Goal: Task Accomplishment & Management: Manage account settings

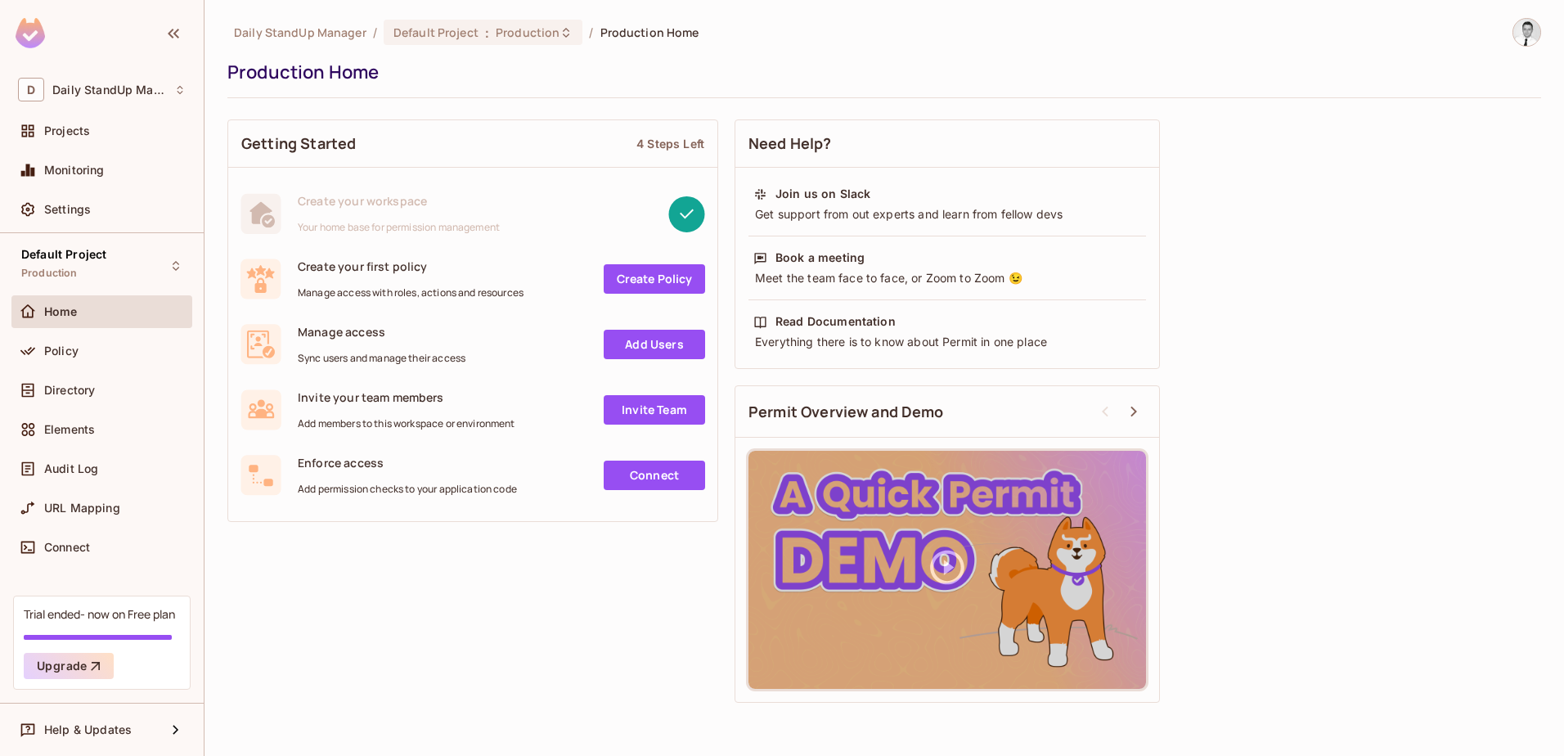
click at [1520, 39] on img at bounding box center [1526, 32] width 27 height 27
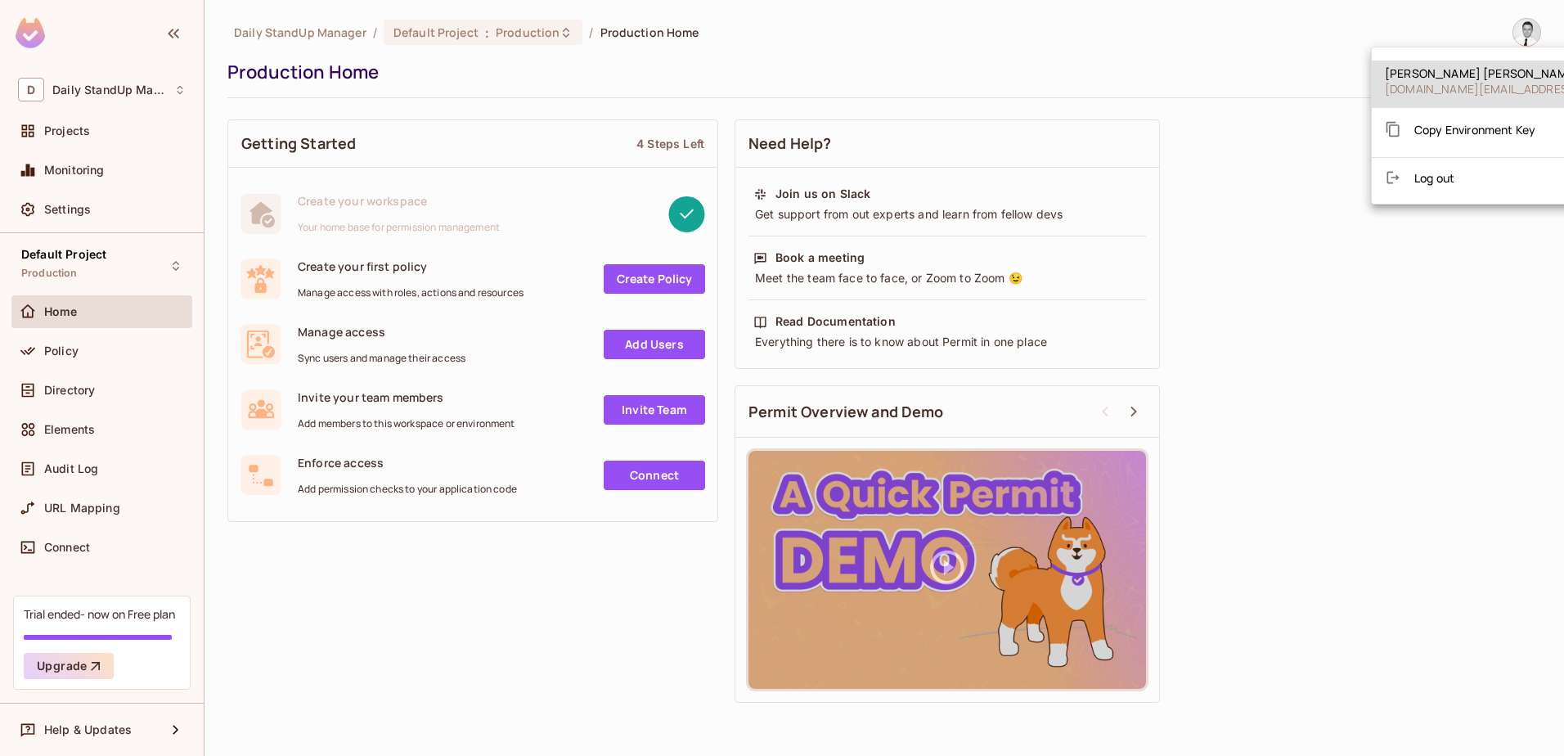
click at [1464, 172] on li "Log out" at bounding box center [1529, 177] width 315 height 26
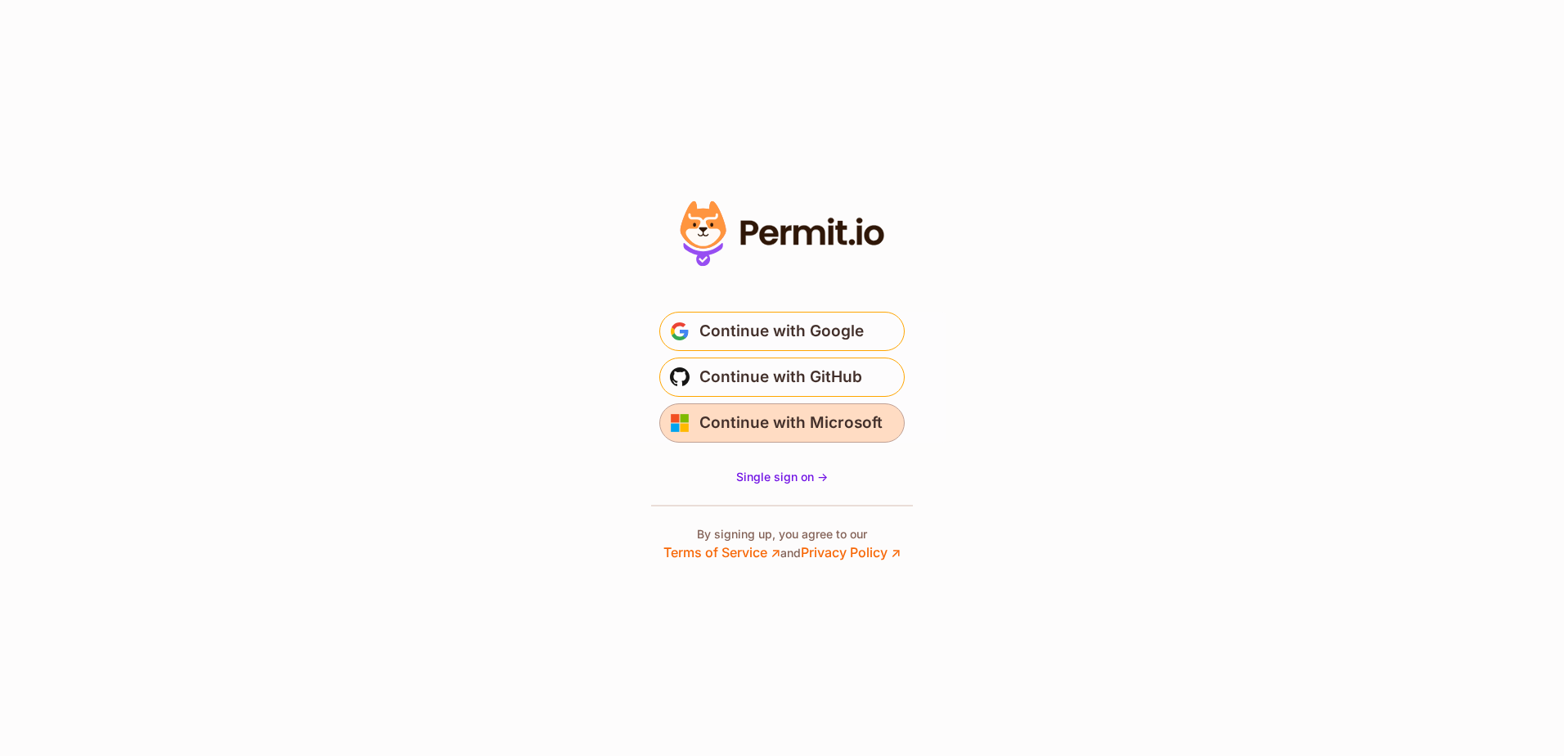
click at [789, 429] on span "Continue with Microsoft" at bounding box center [790, 423] width 183 height 26
click at [808, 476] on span "Single sign on ->" at bounding box center [782, 476] width 92 height 14
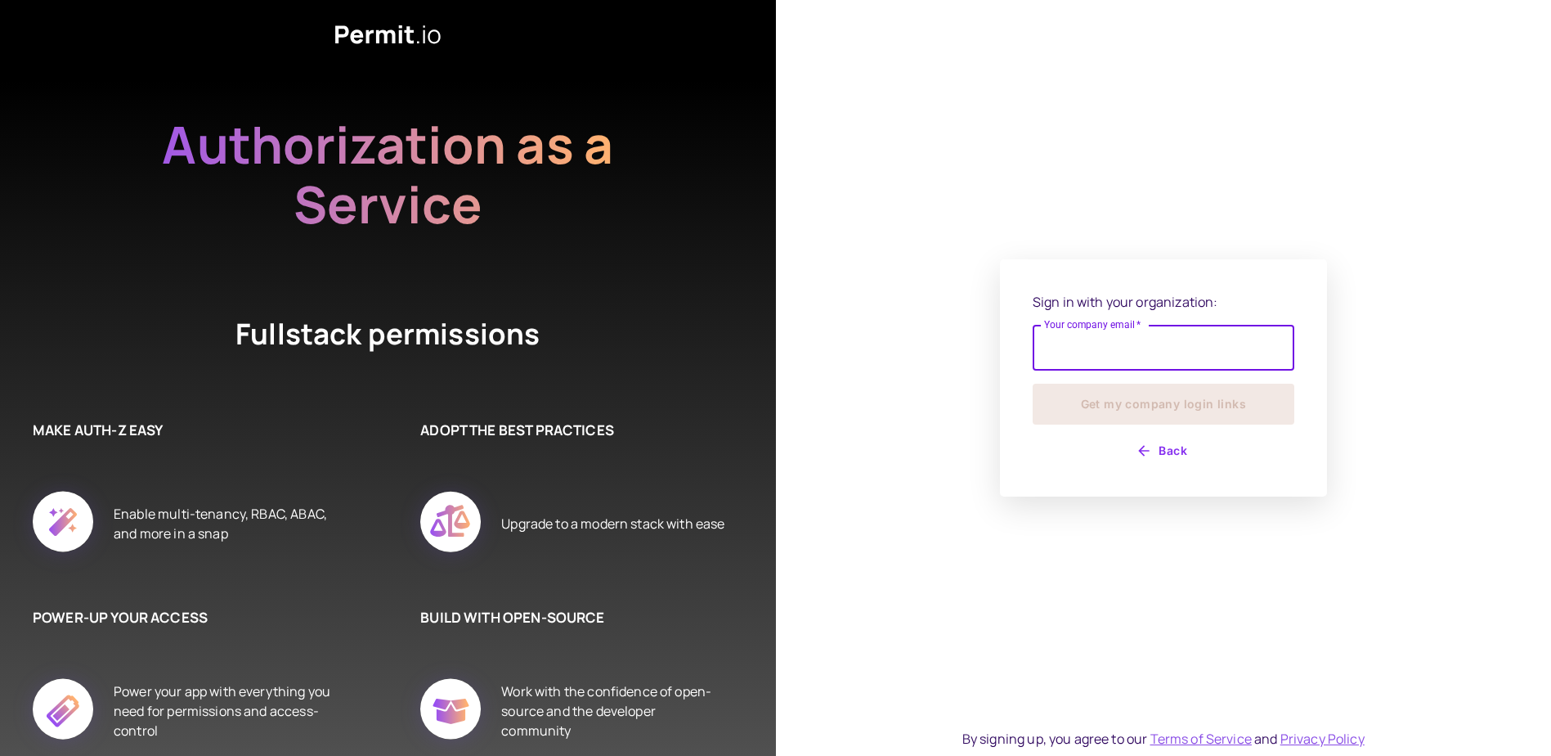
click at [1120, 354] on input "Your company email   *" at bounding box center [1164, 348] width 262 height 46
type input "**********"
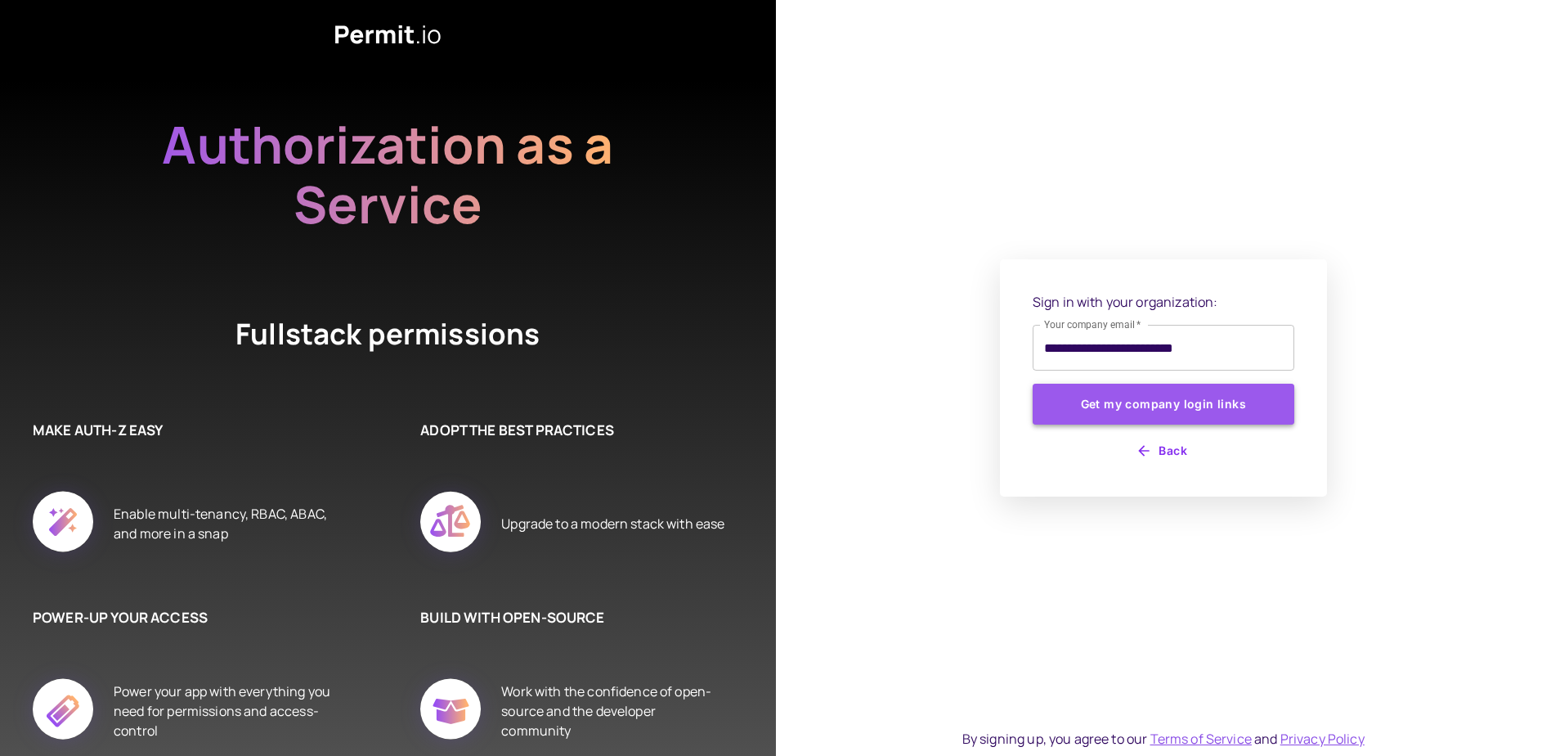
click at [1154, 409] on button "Get my company login links" at bounding box center [1164, 404] width 262 height 41
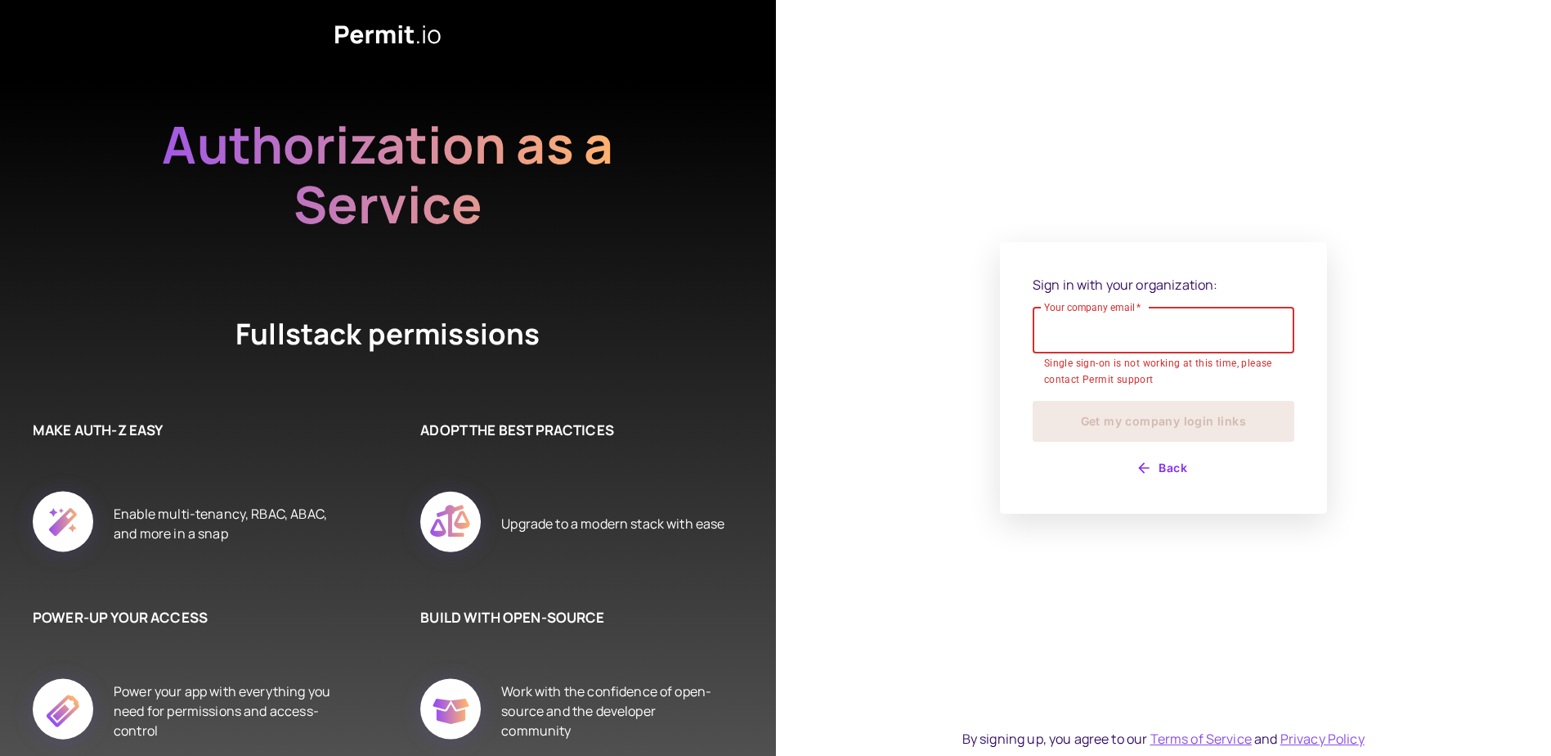
click at [1111, 339] on input "Your company email   *" at bounding box center [1164, 331] width 262 height 46
click at [964, 415] on div "Sign in with your organization: Your company email   * Your company email   * S…" at bounding box center [1164, 378] width 776 height 756
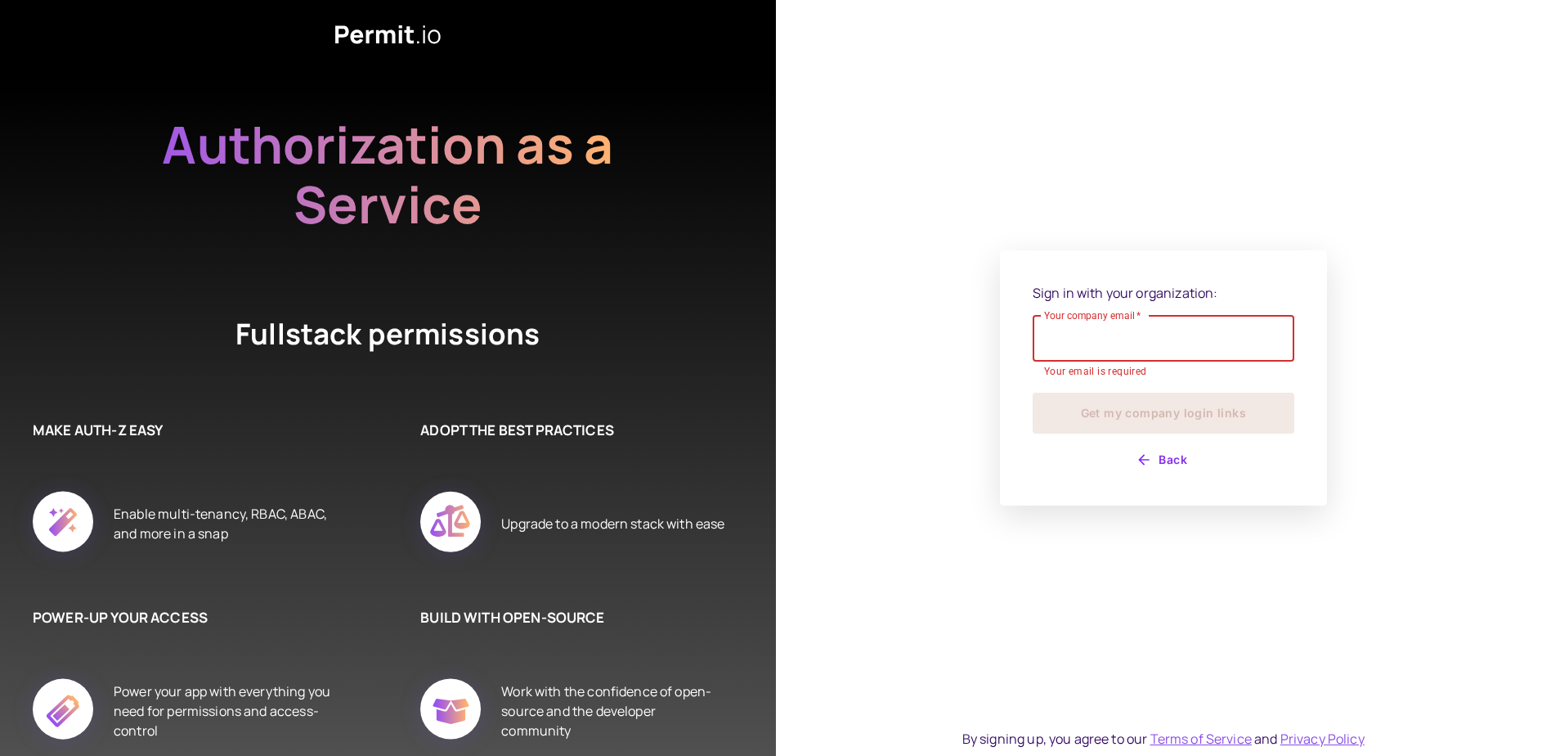
click at [1108, 337] on input "Your company email   *" at bounding box center [1164, 339] width 262 height 46
click at [1057, 225] on div "Sign in with your organization: Your company email   * Your company email   * Y…" at bounding box center [1164, 378] width 776 height 756
click at [1114, 335] on input "Your company email   *" at bounding box center [1164, 339] width 262 height 46
click at [1114, 333] on input "Your company email   *" at bounding box center [1164, 339] width 262 height 46
click at [966, 501] on div "Sign in with your organization: Your company email   * Your company email   * Y…" at bounding box center [1164, 378] width 776 height 756
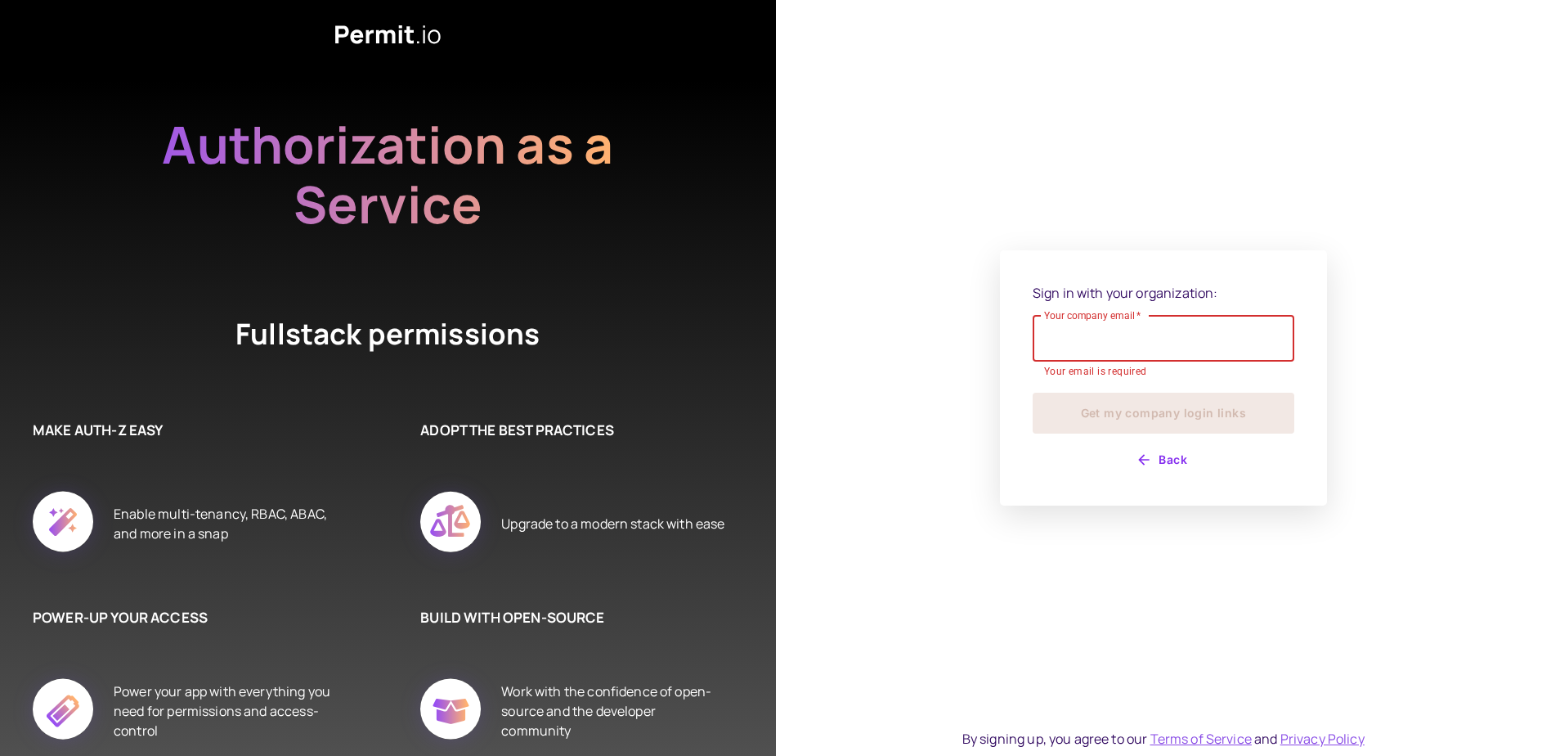
click at [1134, 333] on input "Your company email   *" at bounding box center [1164, 339] width 262 height 46
type input "**********"
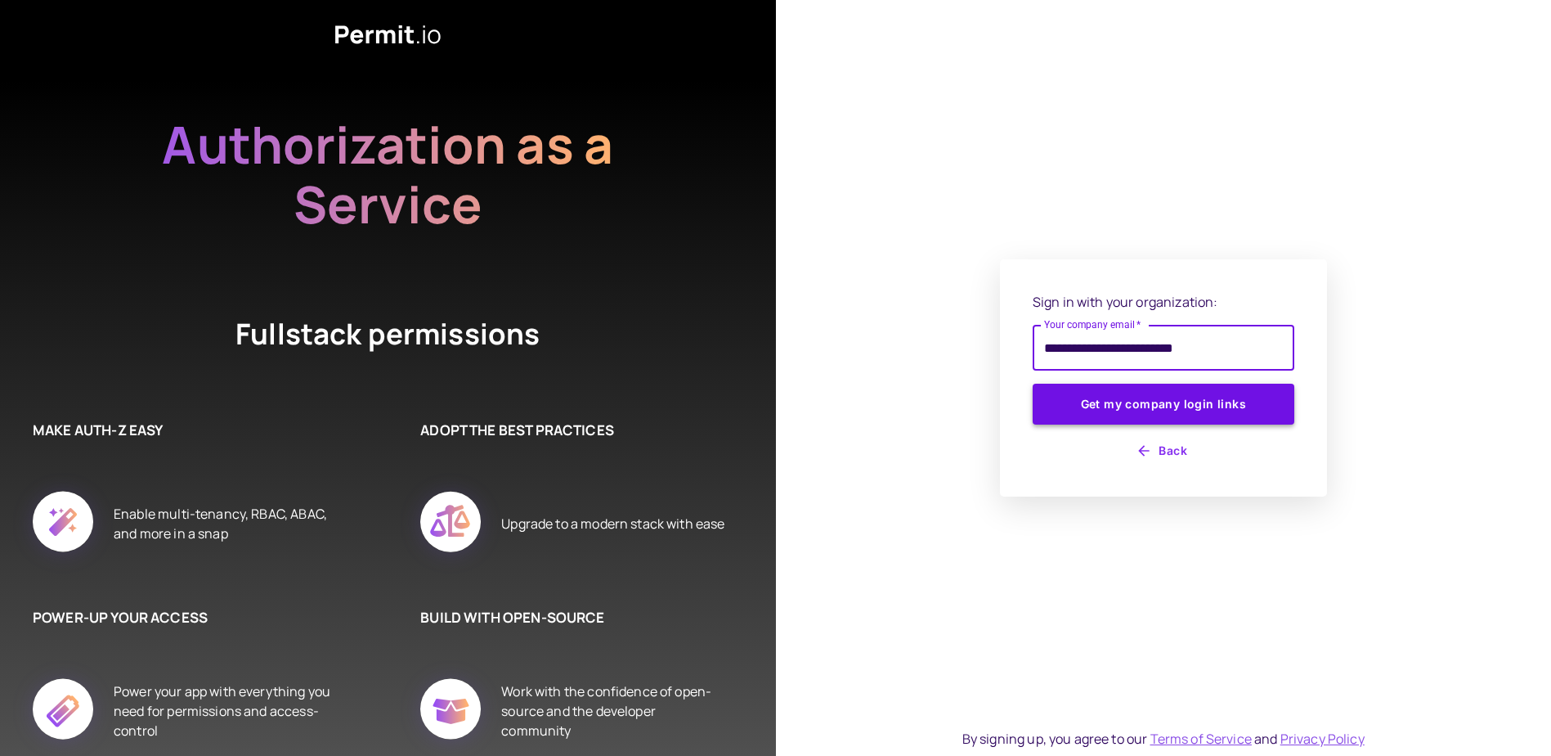
click at [1143, 402] on button "Get my company login links" at bounding box center [1164, 404] width 262 height 41
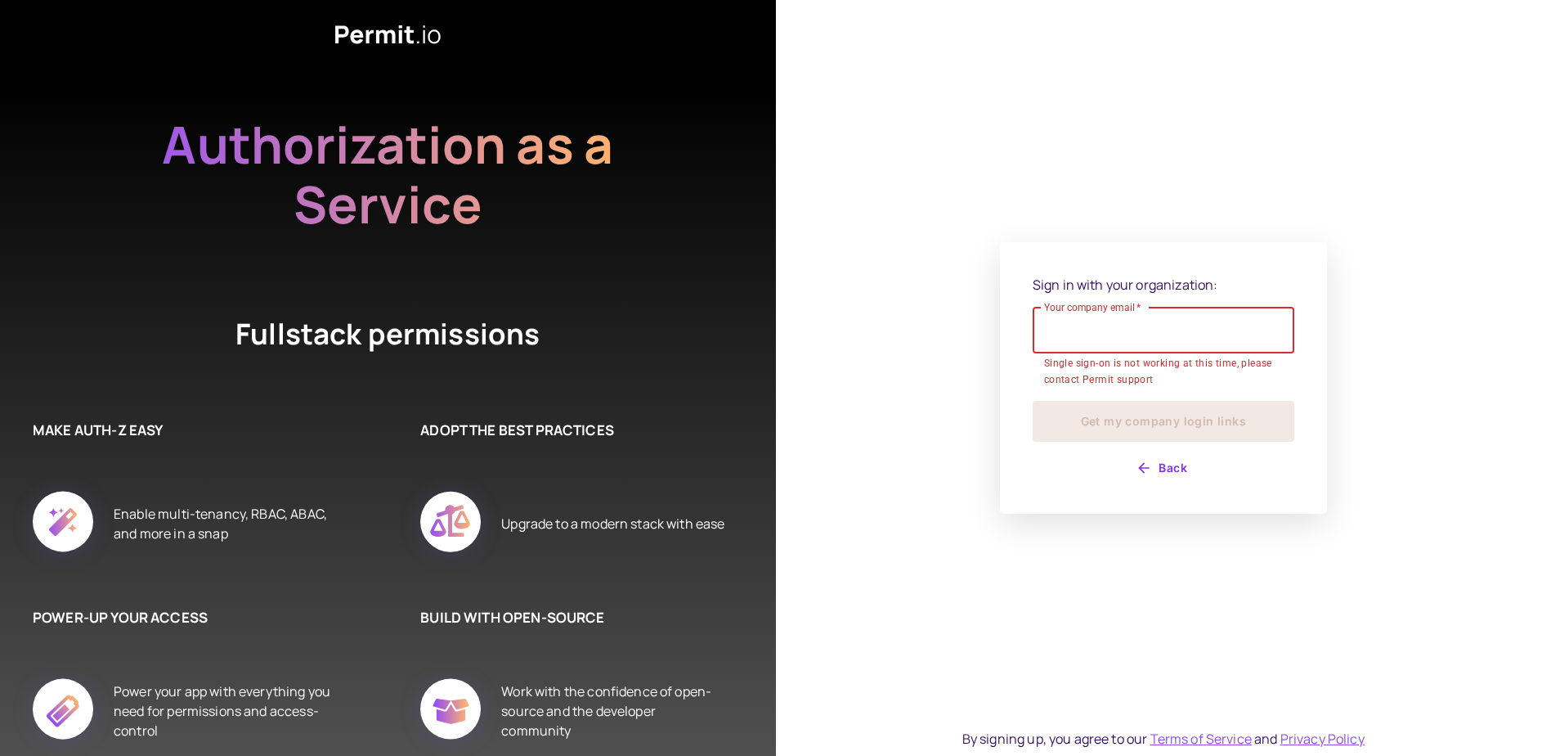
click at [1173, 335] on input "Your company email   *" at bounding box center [1164, 331] width 262 height 46
type input "**********"
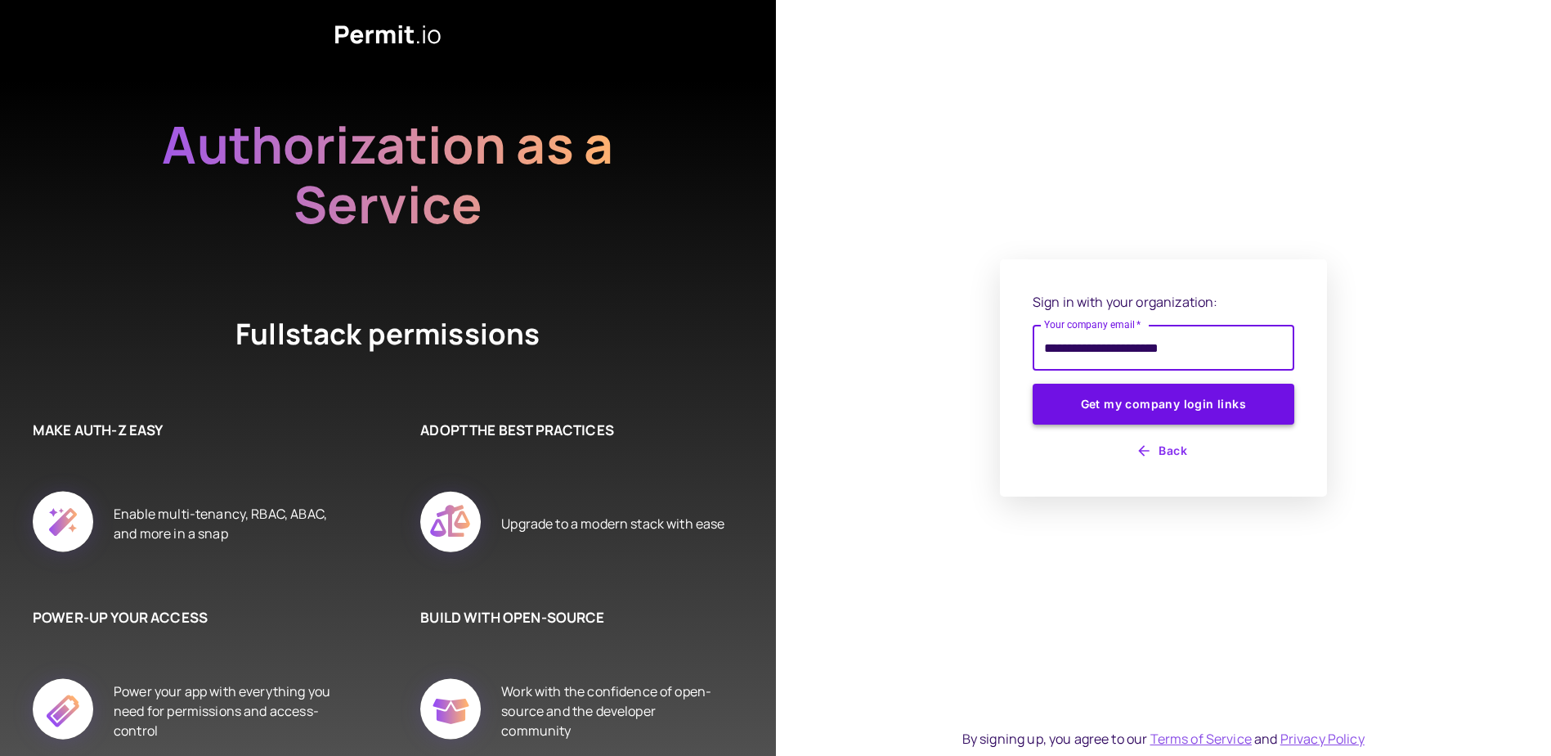
click at [1157, 385] on button "Get my company login links" at bounding box center [1164, 404] width 262 height 41
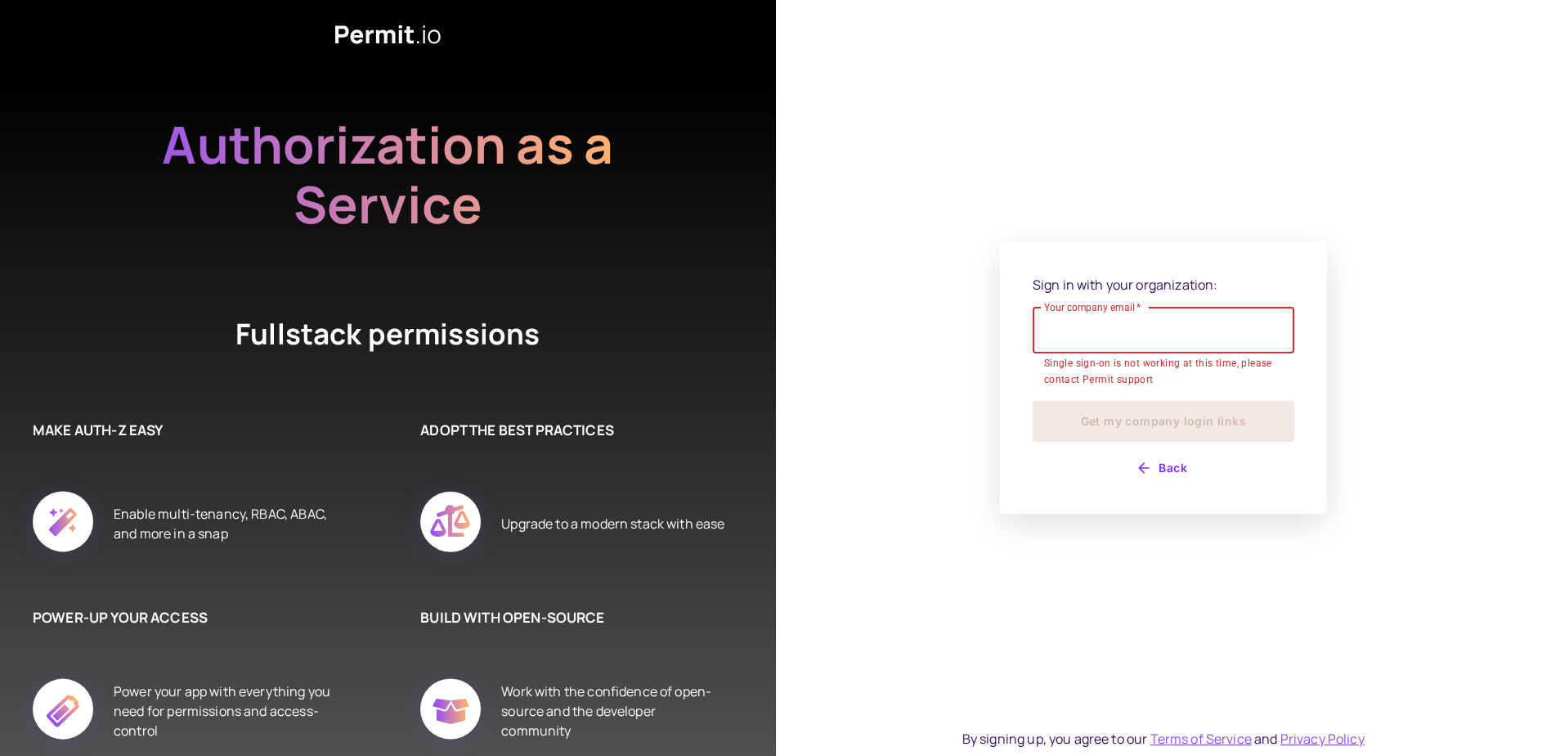
click at [957, 466] on div "Sign in with your organization: Your company email   * Your company email   * S…" at bounding box center [1164, 378] width 776 height 756
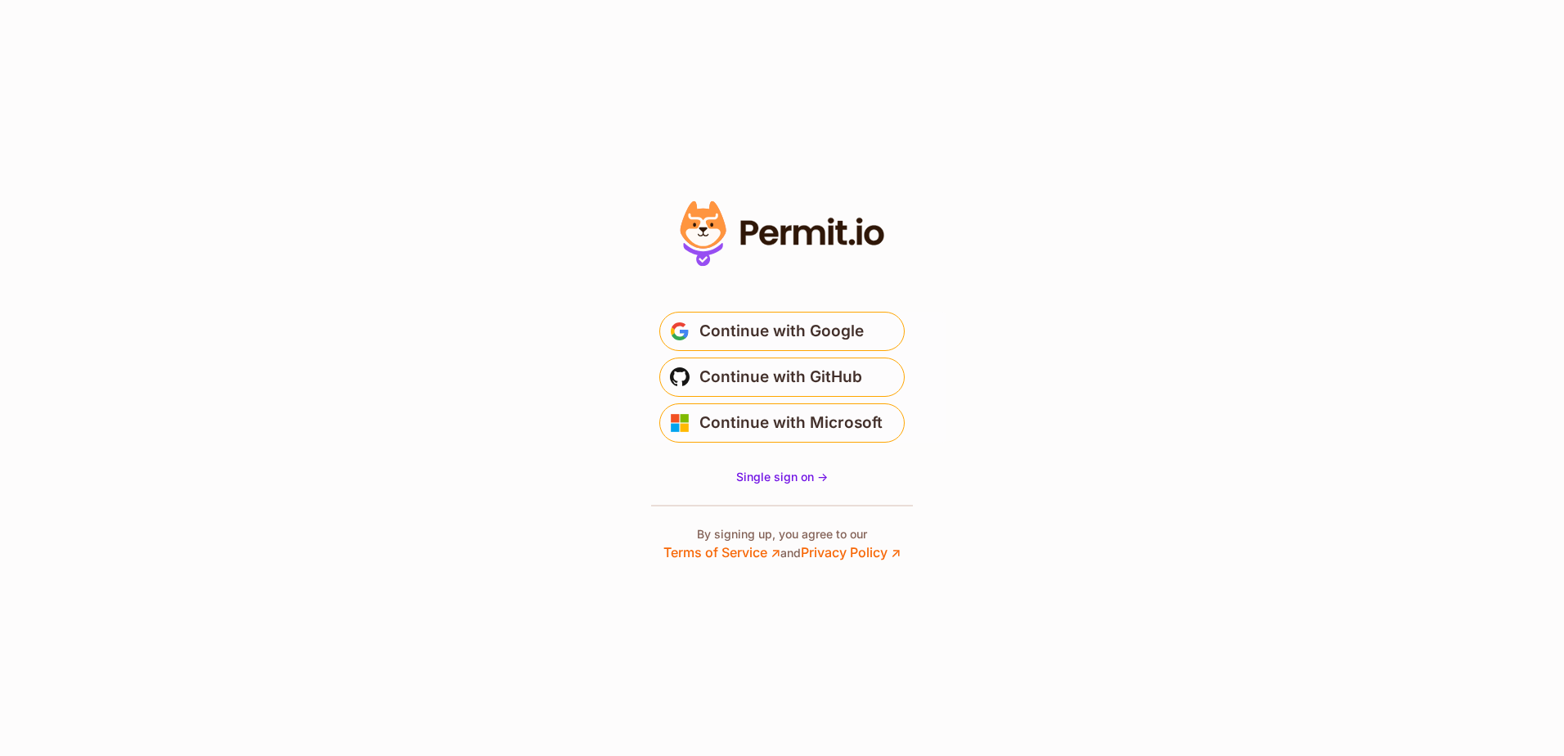
click at [1144, 388] on section "Or" at bounding box center [782, 378] width 1564 height 756
click at [775, 428] on span "Continue with Microsoft" at bounding box center [790, 423] width 183 height 26
click at [452, 223] on section "Or" at bounding box center [782, 378] width 1564 height 756
click at [344, 241] on section "Or" at bounding box center [782, 378] width 1564 height 756
